Goal: Task Accomplishment & Management: Complete application form

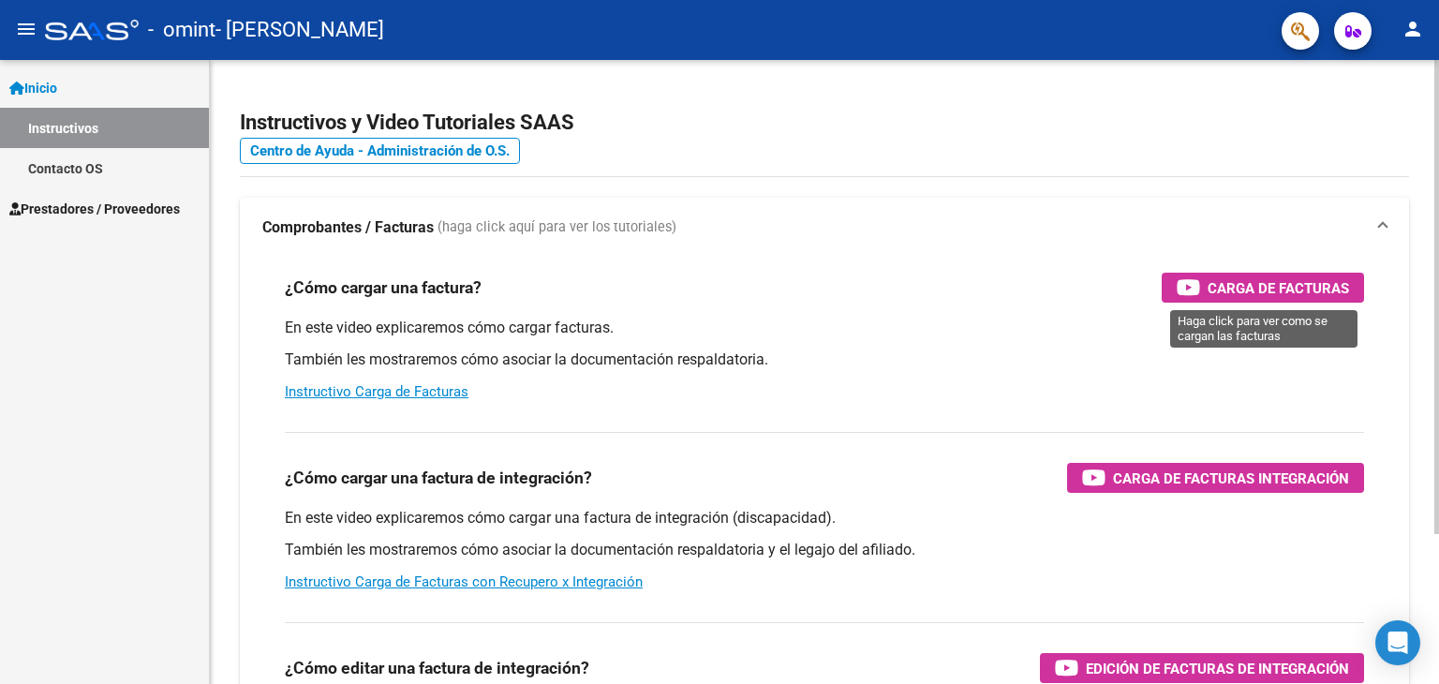
click at [1257, 280] on span "Carga de Facturas" at bounding box center [1278, 287] width 141 height 23
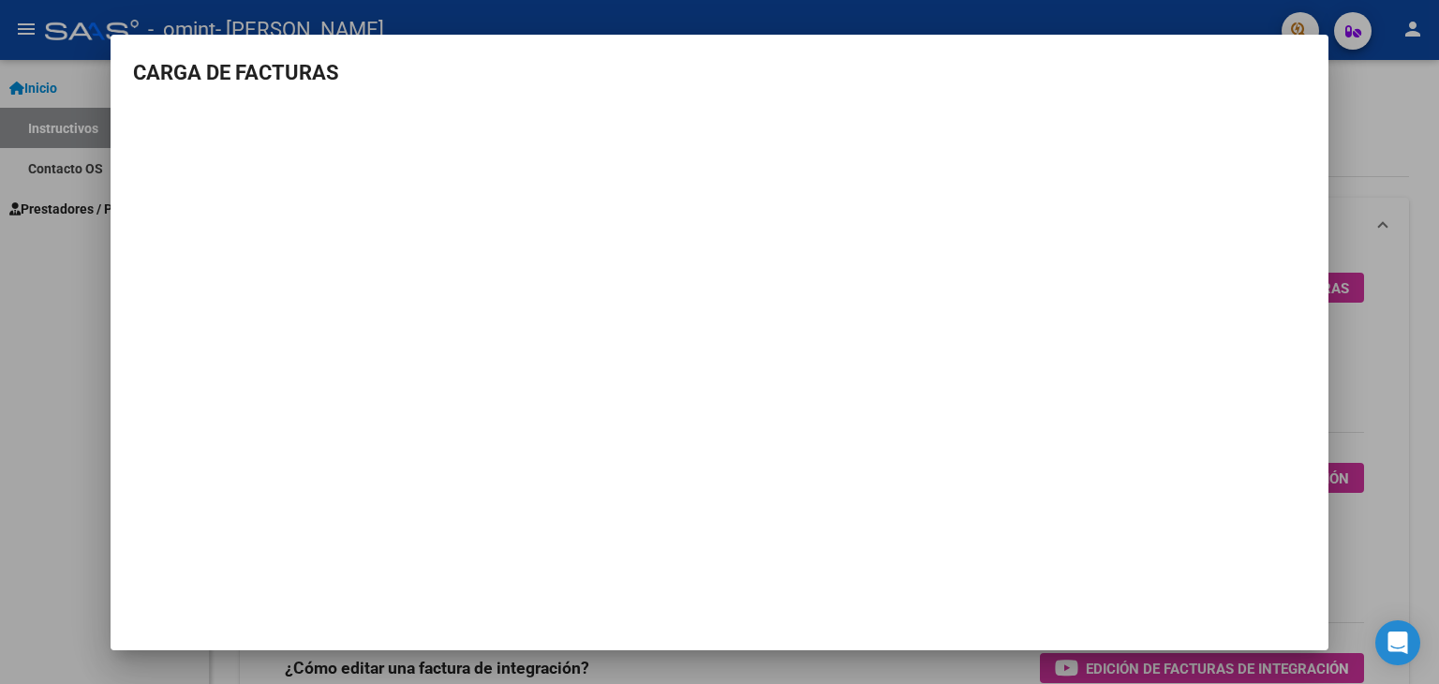
click at [1249, 541] on mat-dialog-container "CARGA DE FACTURAS" at bounding box center [720, 342] width 1218 height 615
click at [16, 320] on div at bounding box center [719, 342] width 1439 height 684
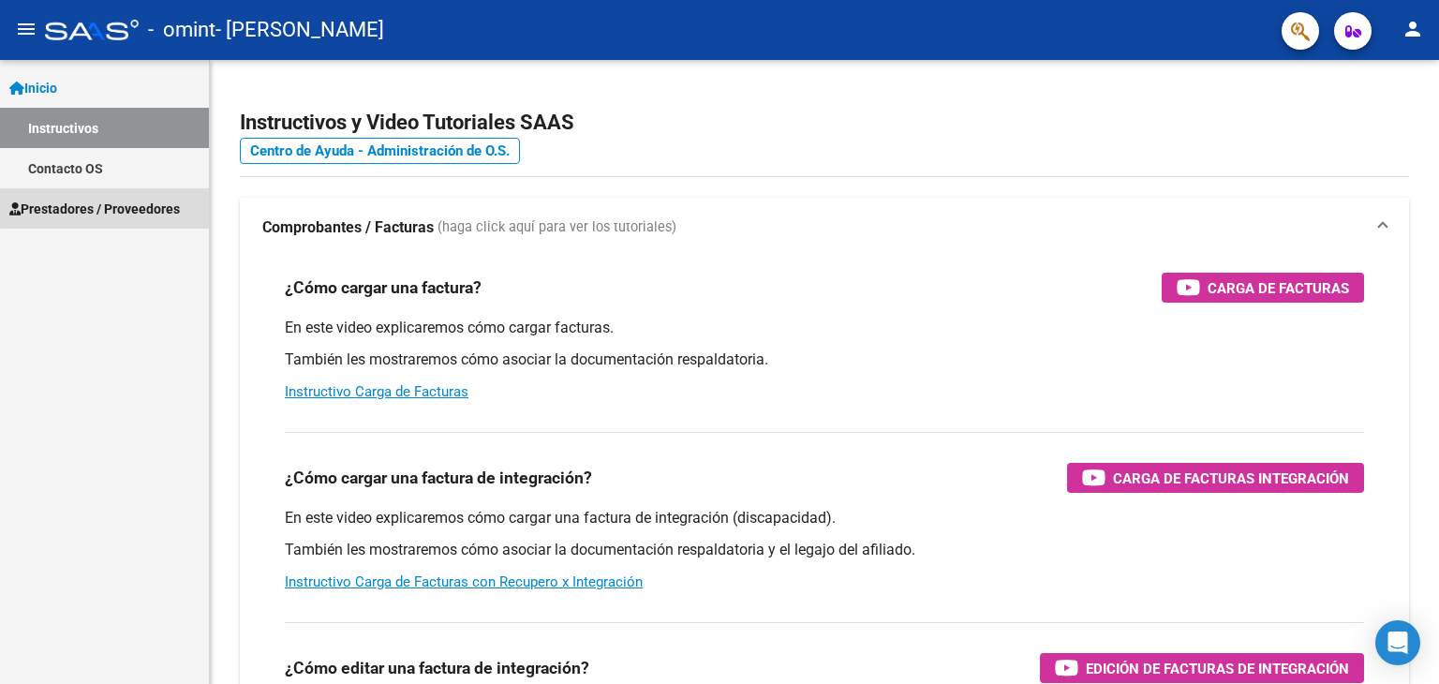
click at [106, 203] on span "Prestadores / Proveedores" at bounding box center [94, 209] width 170 height 21
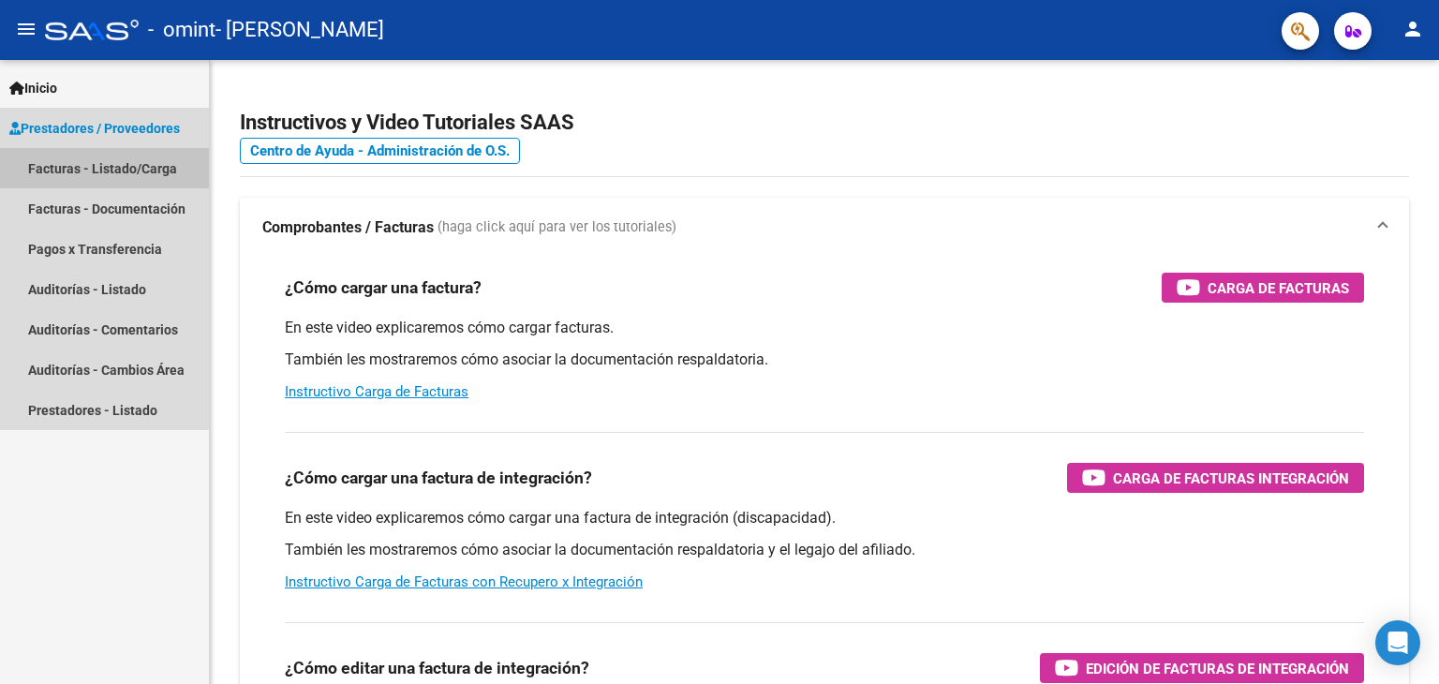
click at [117, 160] on link "Facturas - Listado/Carga" at bounding box center [104, 168] width 209 height 40
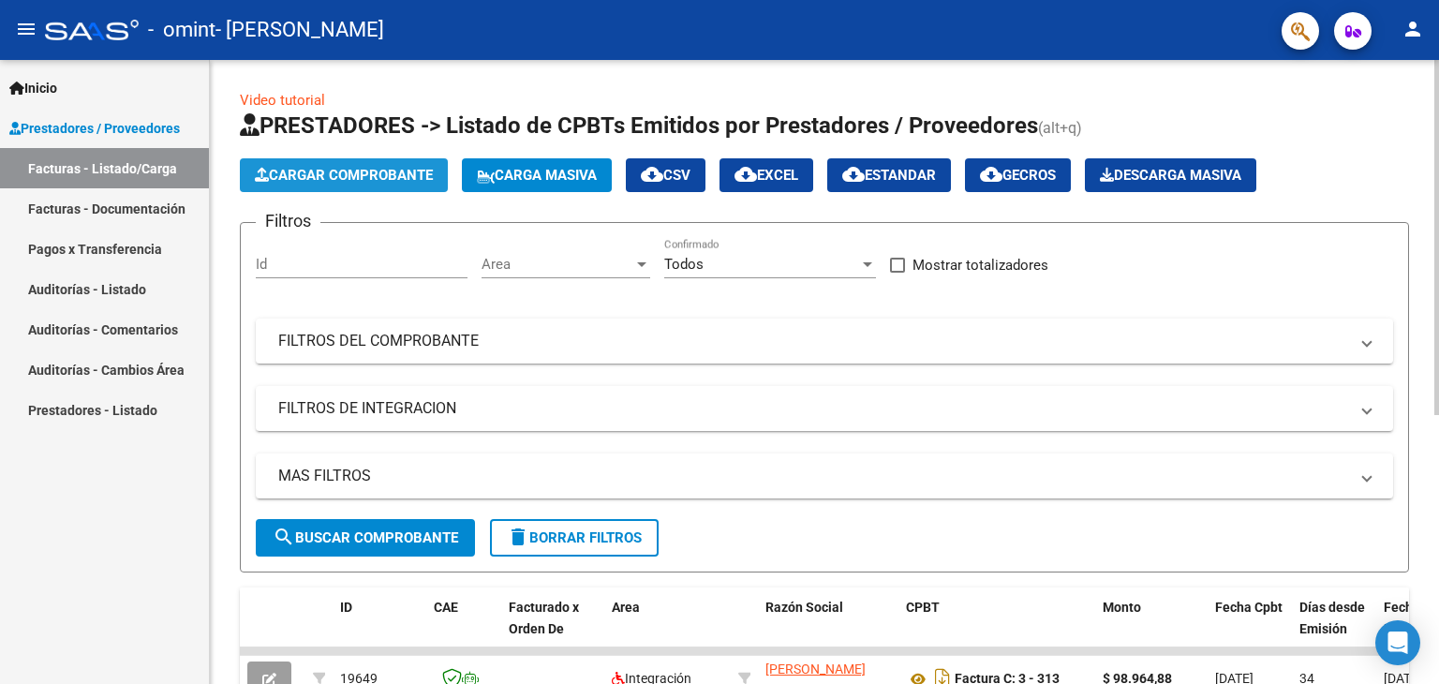
click at [317, 170] on span "Cargar Comprobante" at bounding box center [344, 175] width 178 height 17
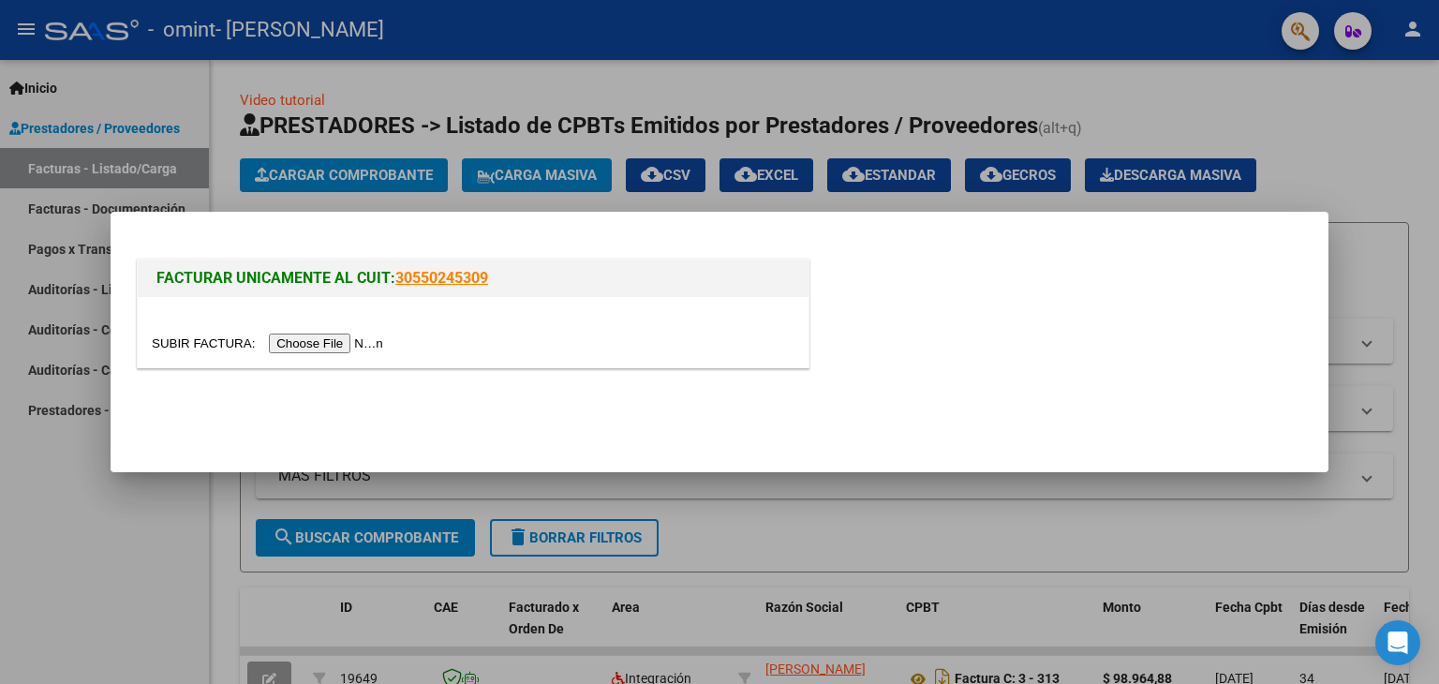
click at [380, 345] on input "file" at bounding box center [270, 344] width 237 height 20
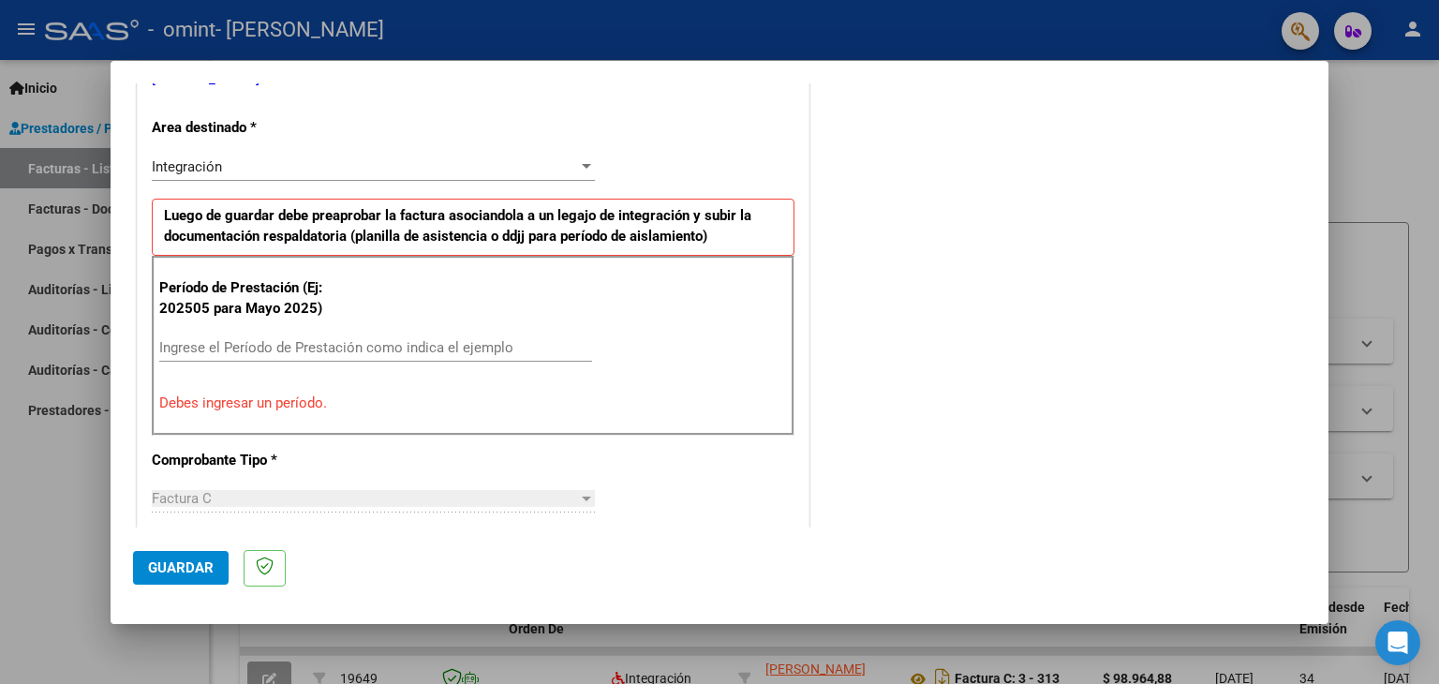
scroll to position [423, 0]
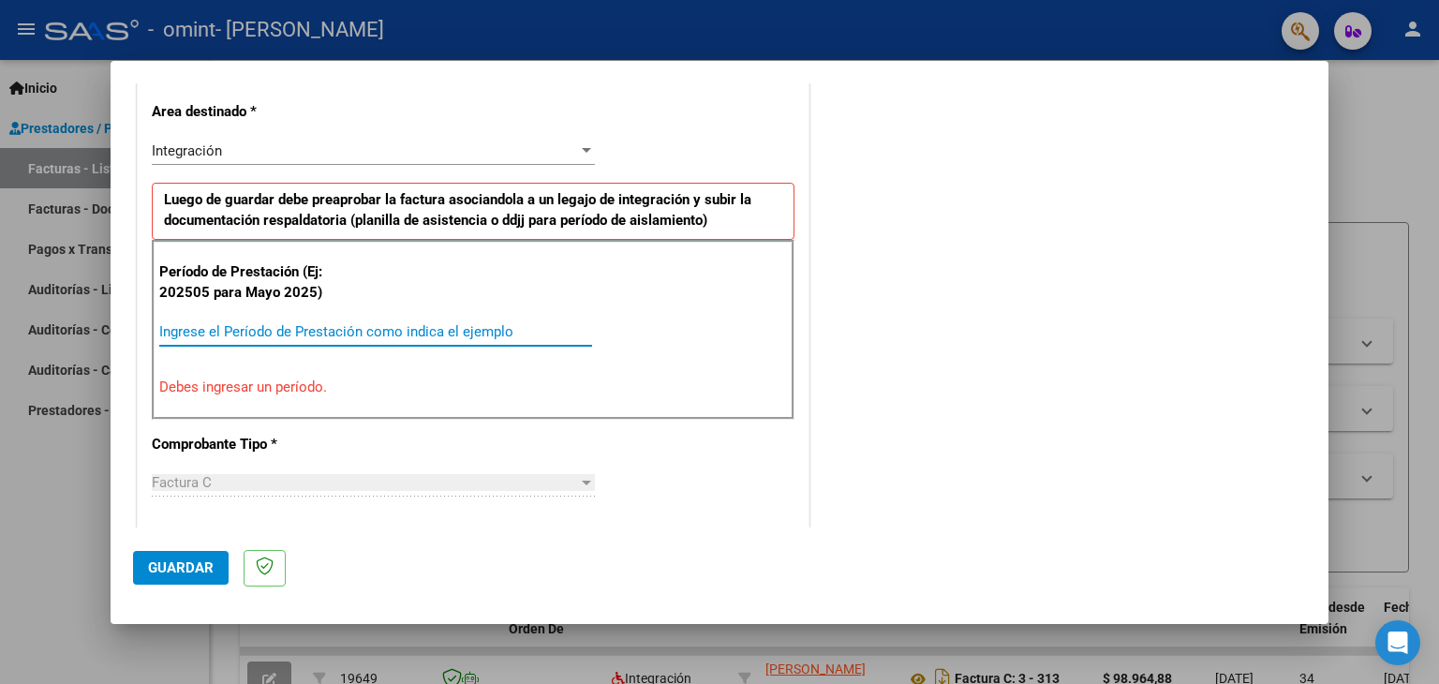
click at [247, 331] on input "Ingrese el Período de Prestación como indica el ejemplo" at bounding box center [375, 331] width 433 height 17
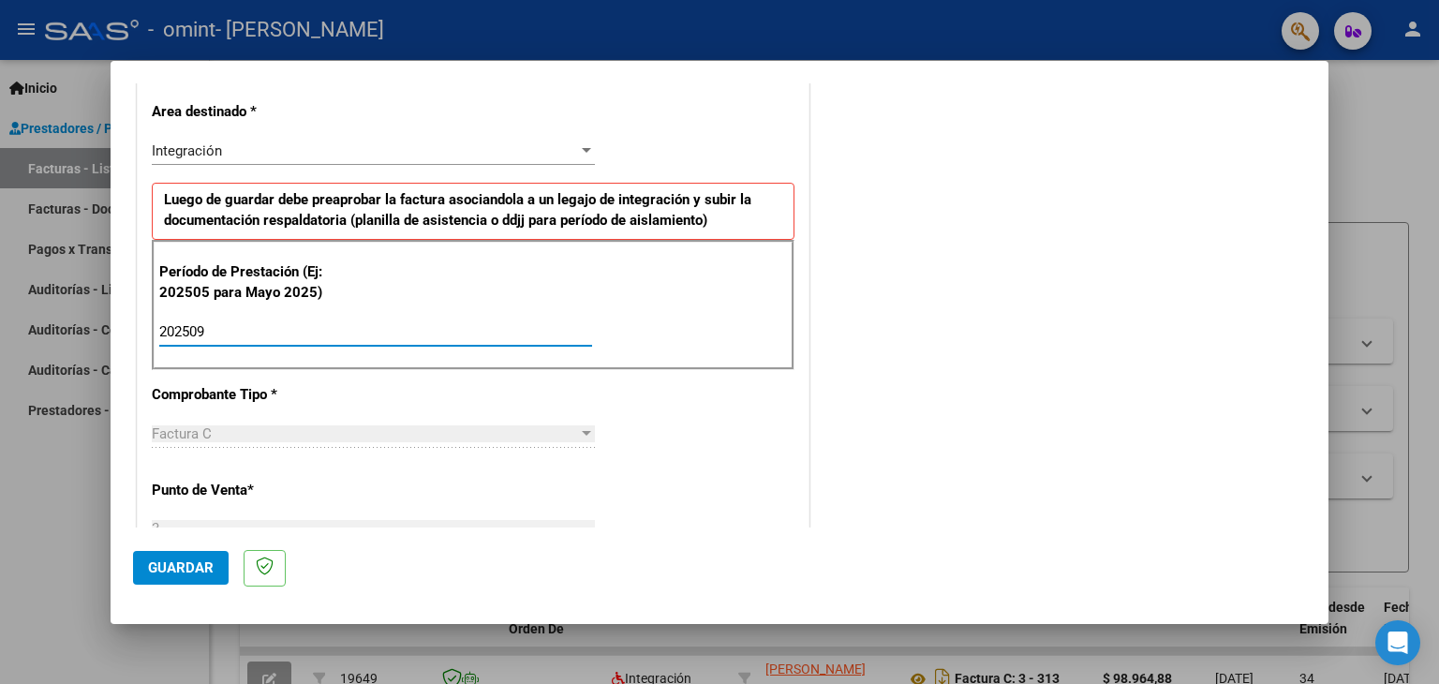
type input "202509"
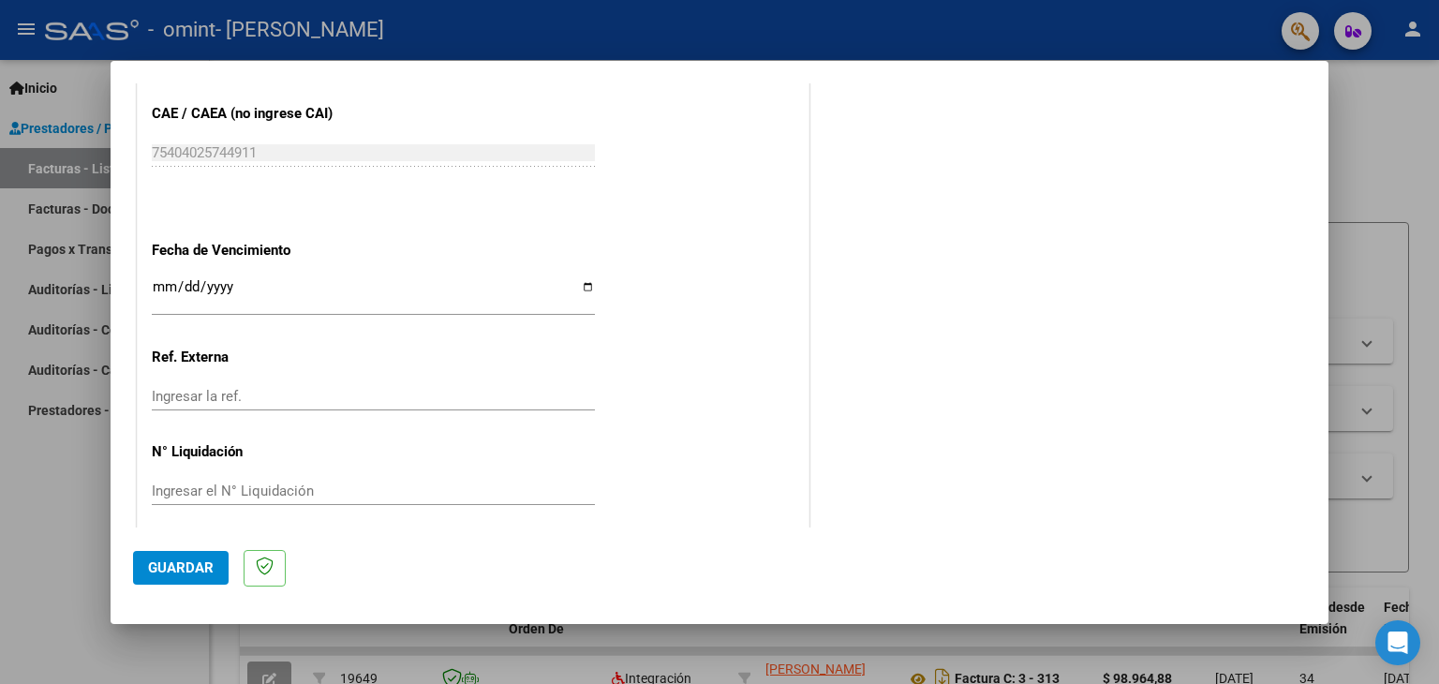
scroll to position [1202, 0]
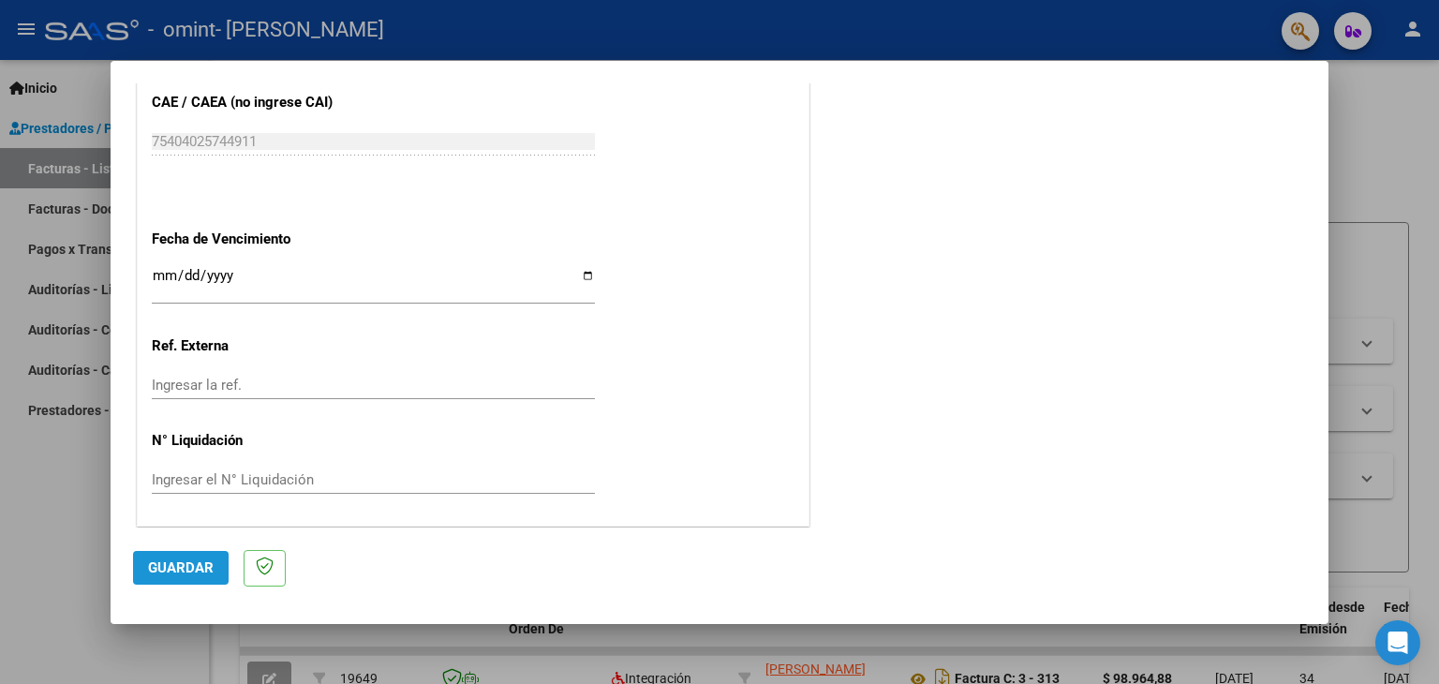
click at [170, 569] on span "Guardar" at bounding box center [181, 567] width 66 height 17
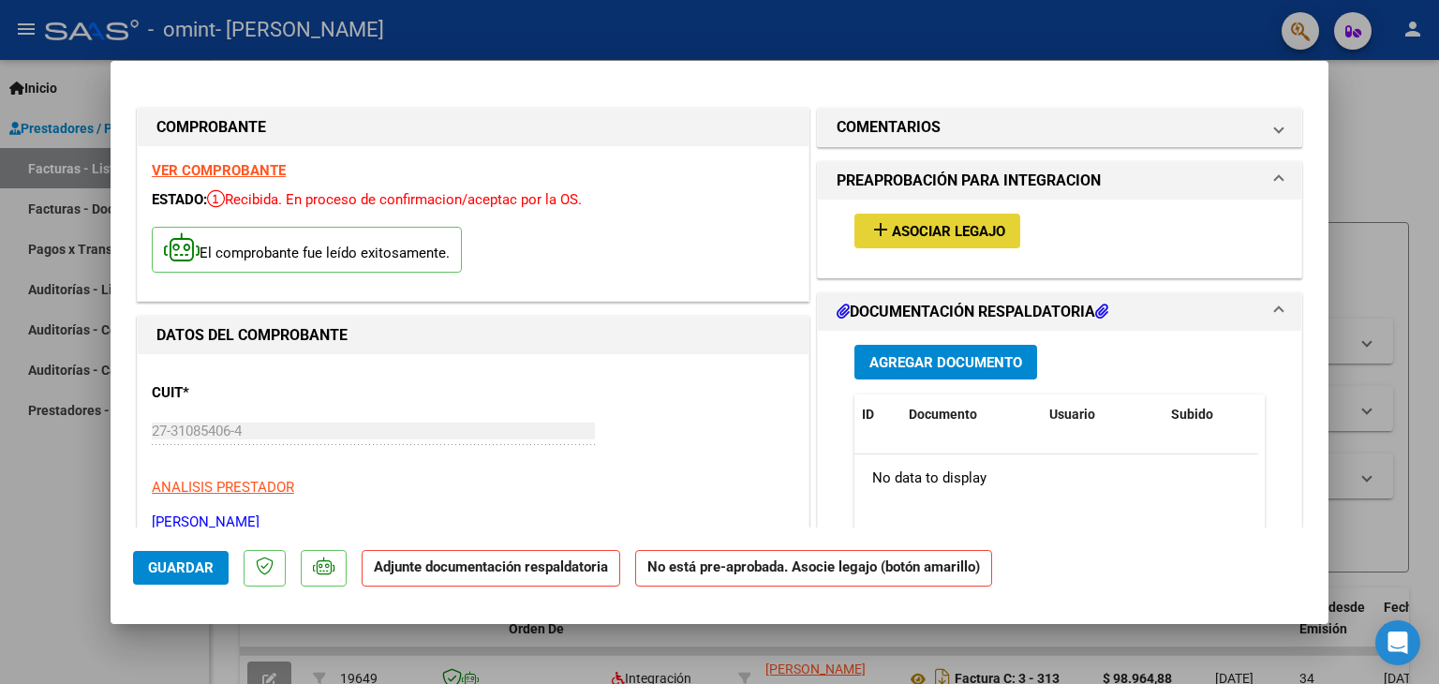
click at [945, 229] on span "Asociar Legajo" at bounding box center [948, 231] width 113 height 17
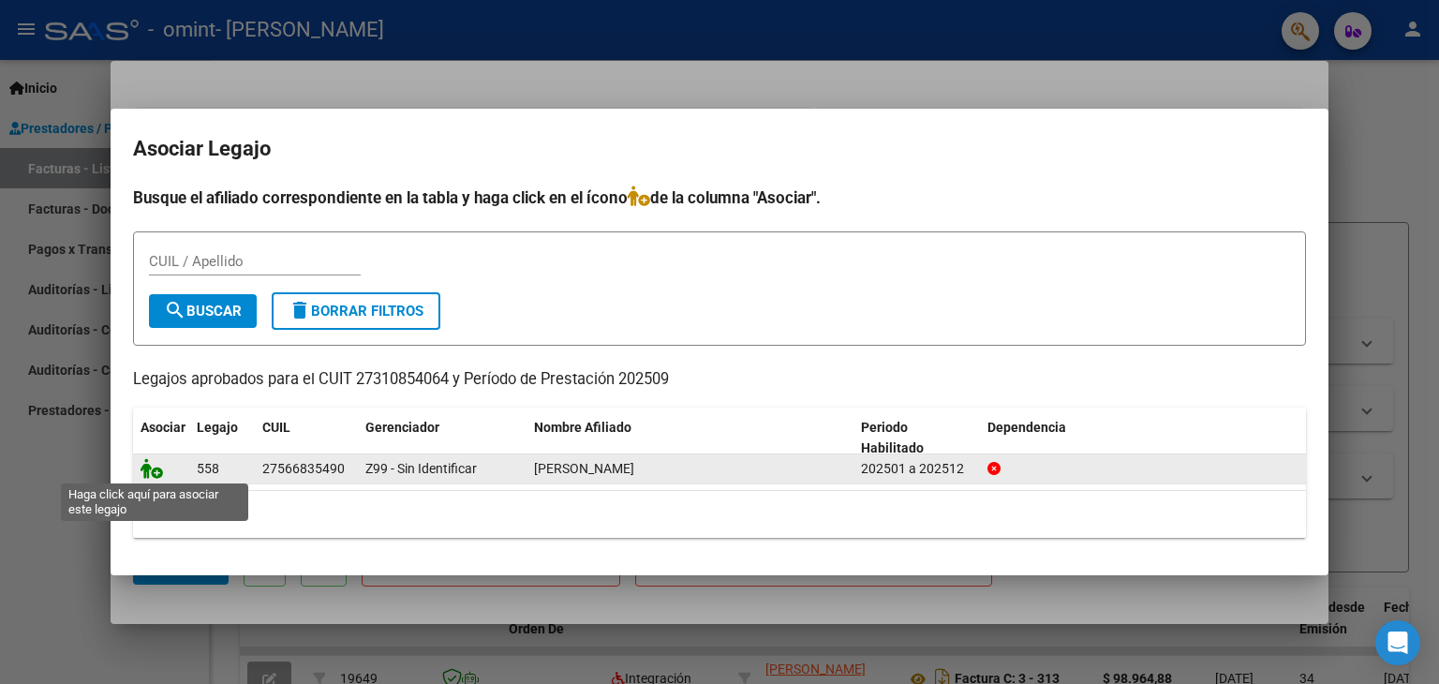
click at [150, 471] on icon at bounding box center [152, 468] width 22 height 21
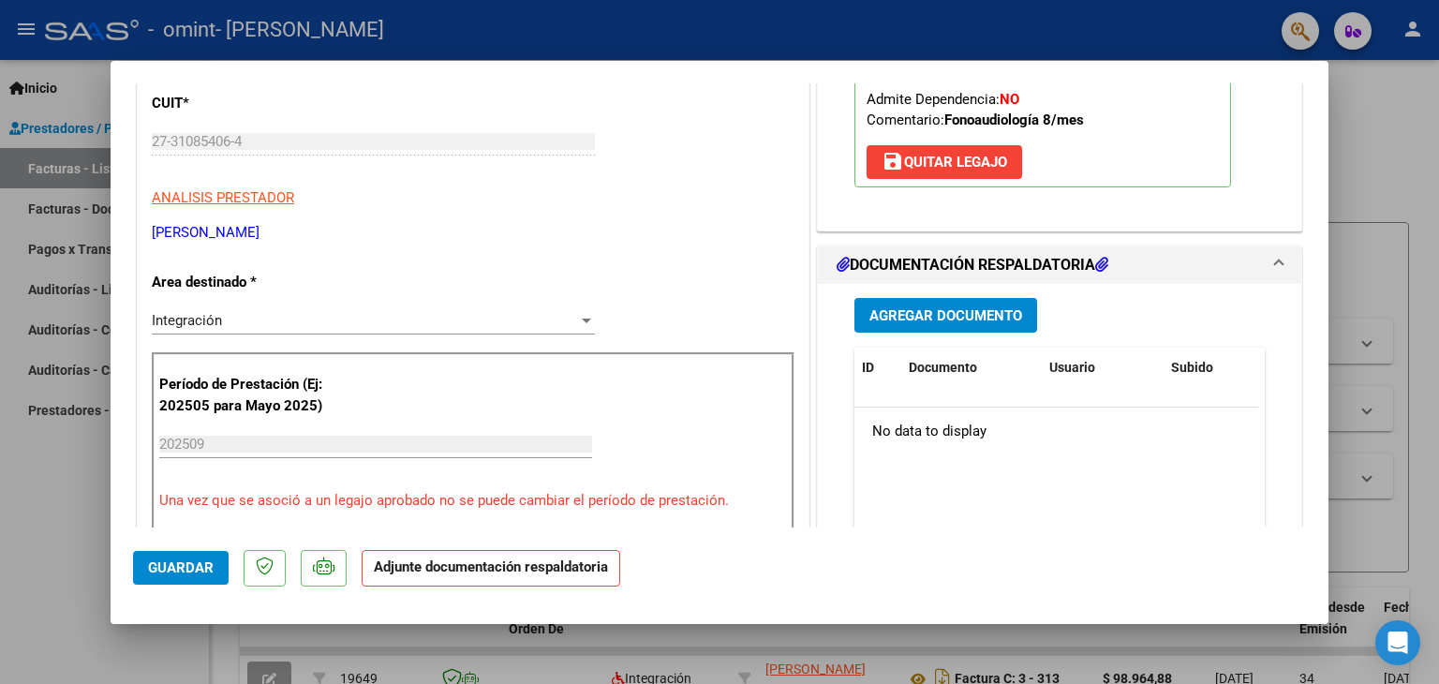
scroll to position [323, 0]
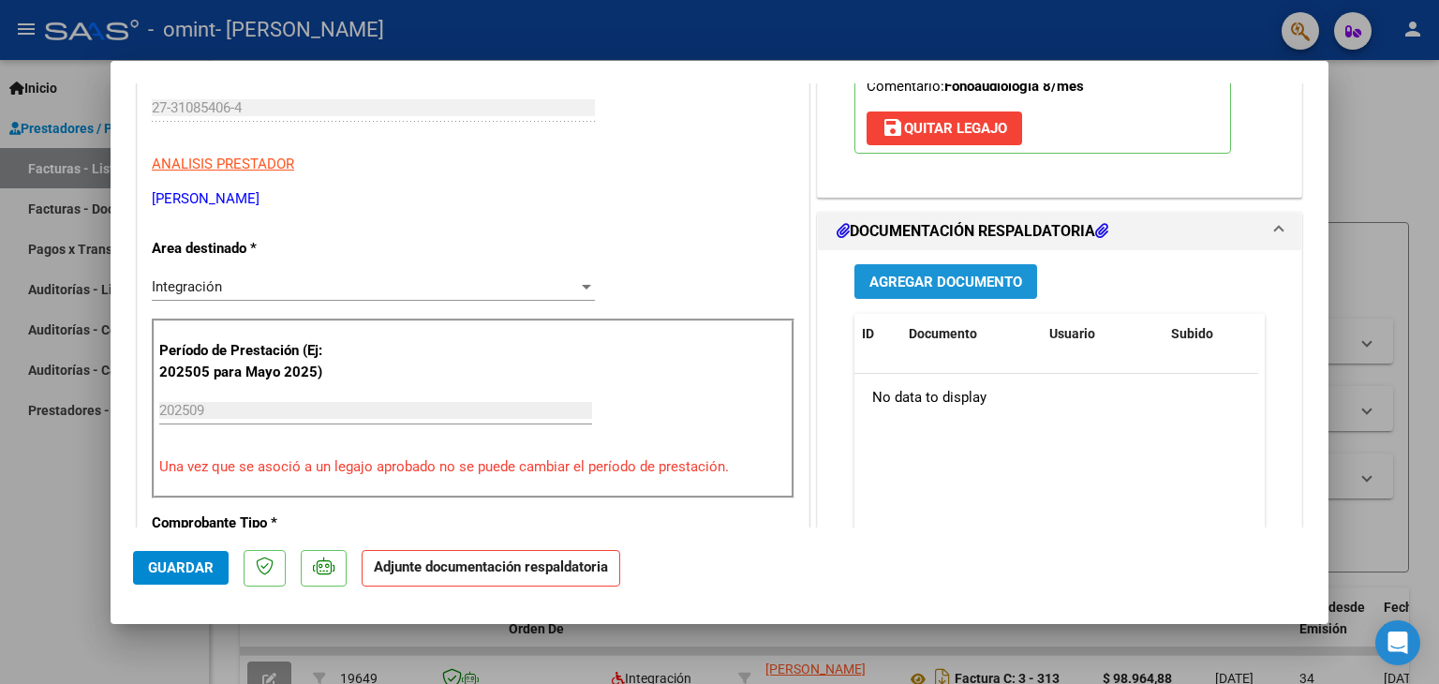
click at [939, 281] on span "Agregar Documento" at bounding box center [945, 282] width 153 height 17
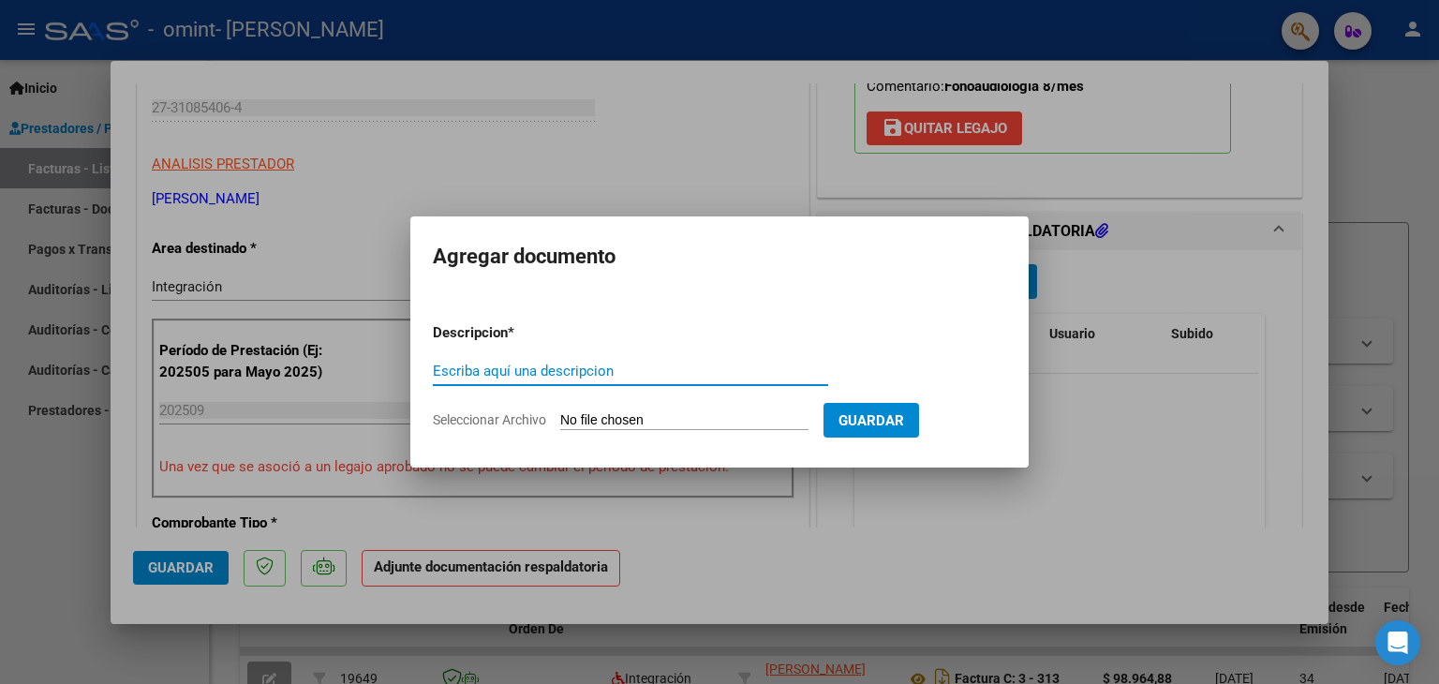
click at [615, 364] on input "Escriba aquí una descripcion" at bounding box center [630, 371] width 395 height 17
type input "Planilla asitencia"
click at [740, 421] on input "Seleccionar Archivo" at bounding box center [684, 421] width 248 height 18
type input "C:\fakepath\PA [PERSON_NAME] [DATE].pdf"
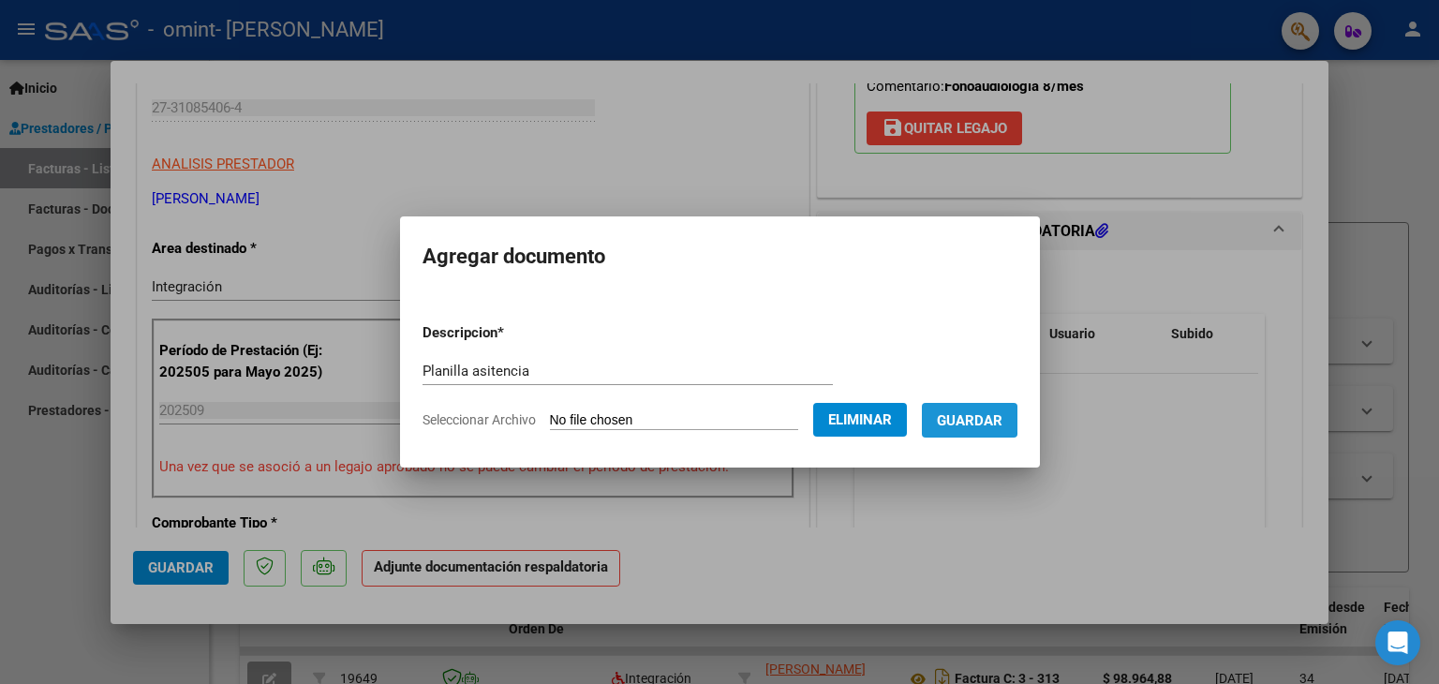
click at [964, 419] on span "Guardar" at bounding box center [970, 420] width 66 height 17
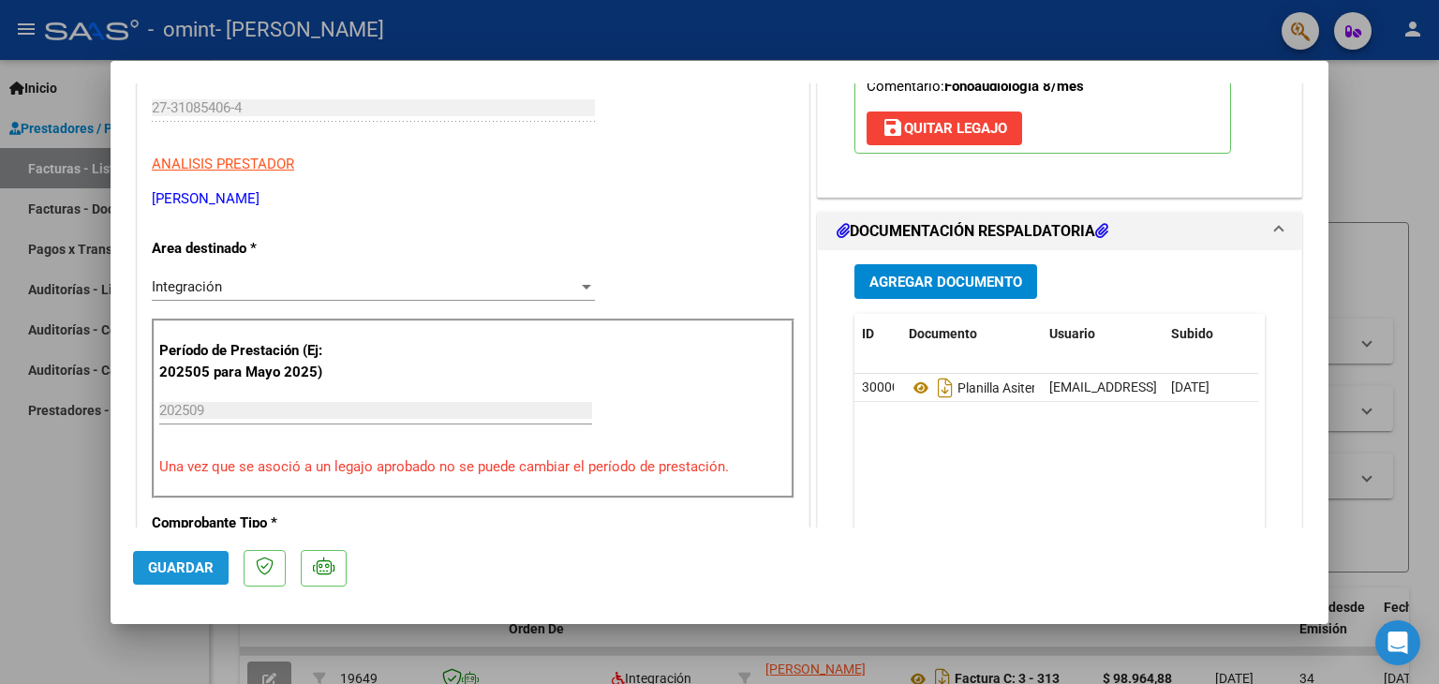
click at [169, 566] on span "Guardar" at bounding box center [181, 567] width 66 height 17
click at [74, 511] on div at bounding box center [719, 342] width 1439 height 684
type input "$ 0,00"
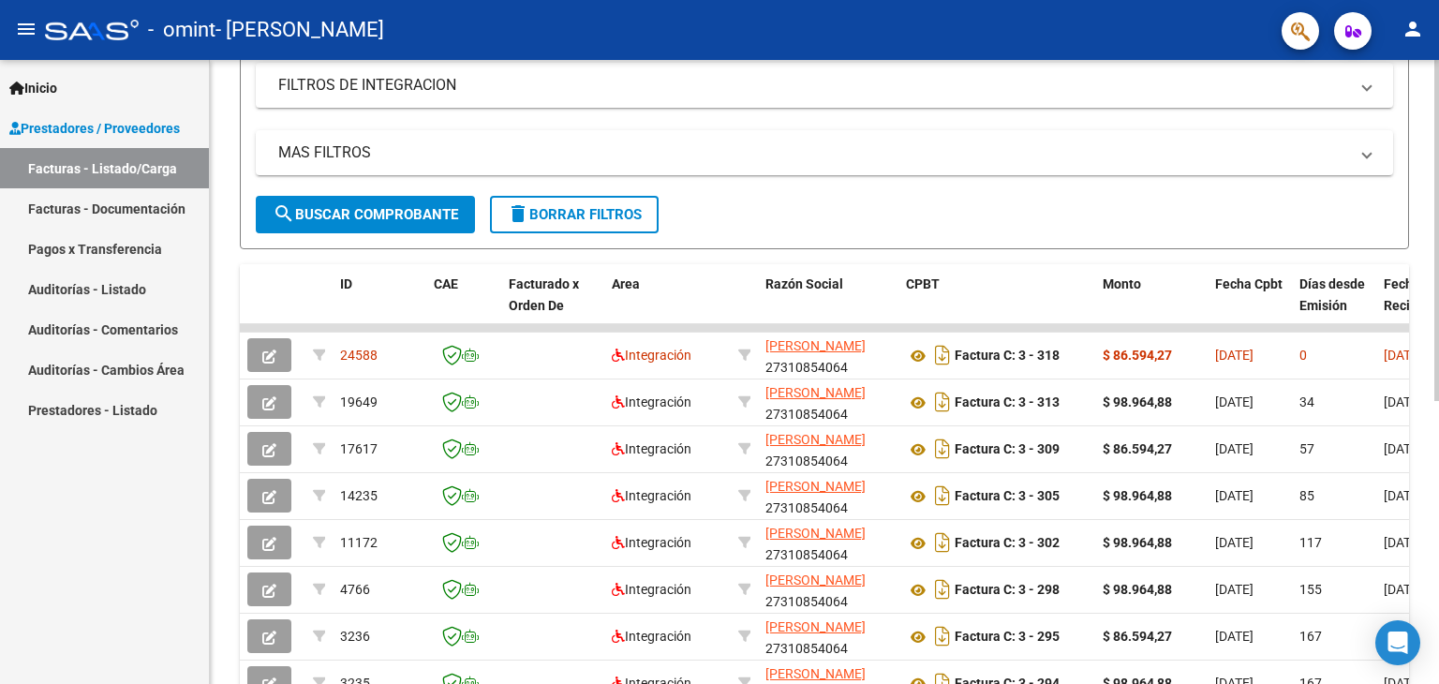
click at [1438, 314] on div at bounding box center [1436, 411] width 5 height 341
